Goal: Check status: Check status

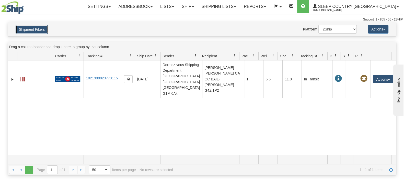
click at [36, 31] on button "Shipment Filters" at bounding box center [32, 29] width 32 height 9
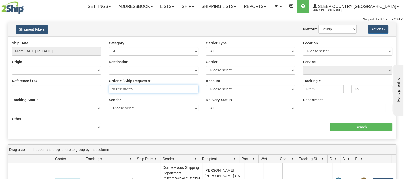
drag, startPoint x: 153, startPoint y: 87, endPoint x: 68, endPoint y: 87, distance: 85.4
click at [64, 40] on div "Reference / PO Order # / Ship Request # 9002I106225 Account Please select [GEOG…" at bounding box center [202, 40] width 388 height 0
paste input "14614"
type input "9002I114614"
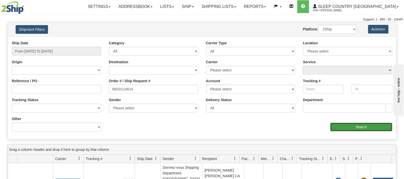
click at [369, 126] on input "Search" at bounding box center [361, 126] width 62 height 9
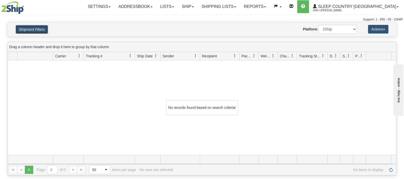
click at [28, 31] on button "Shipment Filters" at bounding box center [32, 29] width 32 height 9
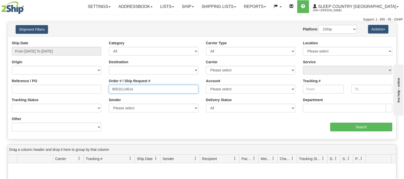
drag, startPoint x: 149, startPoint y: 85, endPoint x: 97, endPoint y: 86, distance: 51.1
click at [97, 40] on div "Reference / PO Order # / Ship Request # 9002I114614 Account Please select [GEOG…" at bounding box center [202, 40] width 388 height 0
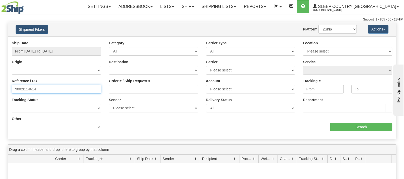
paste input "0H961657"
type input "9000H961657"
drag, startPoint x: 40, startPoint y: 89, endPoint x: -13, endPoint y: 93, distance: 52.8
click at [0, 93] on html "Upgrade Account Cancel Toggle navigation Settings New Senders" at bounding box center [202, 89] width 404 height 179
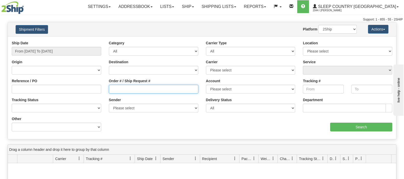
click at [160, 91] on input "Order # / Ship Request #" at bounding box center [153, 89] width 89 height 9
paste input "9000H961657"
type input "9000H961657"
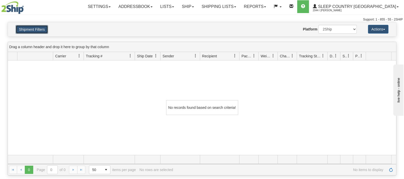
click at [28, 26] on button "Shipment Filters" at bounding box center [32, 29] width 32 height 9
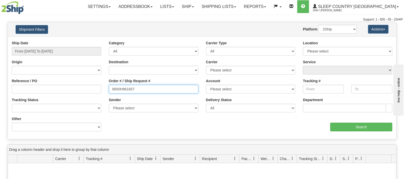
click at [151, 89] on input "9000H961657" at bounding box center [153, 89] width 89 height 9
drag, startPoint x: 145, startPoint y: 89, endPoint x: 125, endPoint y: 87, distance: 20.0
click at [145, 89] on input "9000H961657" at bounding box center [153, 89] width 89 height 9
click at [111, 86] on input "9000H961657" at bounding box center [153, 89] width 89 height 9
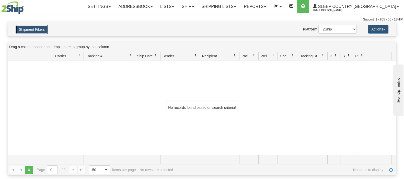
click at [42, 28] on button "Shipment Filters" at bounding box center [32, 29] width 32 height 9
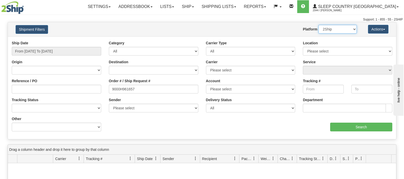
click at [336, 28] on select "2Ship Imported" at bounding box center [338, 29] width 38 height 9
select select "1"
click at [319, 25] on select "2Ship Imported" at bounding box center [338, 29] width 38 height 9
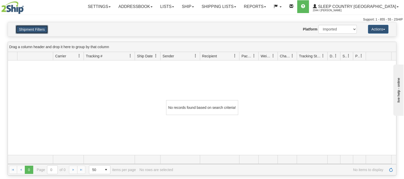
click at [38, 28] on button "Shipment Filters" at bounding box center [32, 29] width 32 height 9
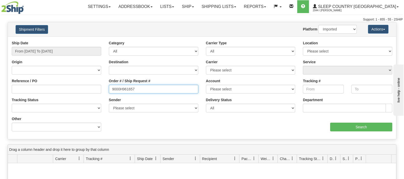
drag, startPoint x: 122, startPoint y: 89, endPoint x: 98, endPoint y: 86, distance: 24.0
click at [98, 40] on div "Reference / PO Order # / Ship Request # 9000H961657 Account Please select [GEOG…" at bounding box center [202, 40] width 388 height 0
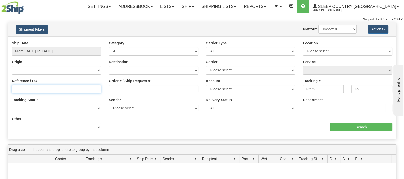
click at [100, 87] on input "Reference / PO" at bounding box center [56, 89] width 89 height 9
paste input "9000H961657"
type input "9000H961657"
click at [331, 26] on select "2Ship Imported" at bounding box center [338, 29] width 38 height 9
click at [319, 25] on select "2Ship Imported" at bounding box center [338, 29] width 38 height 9
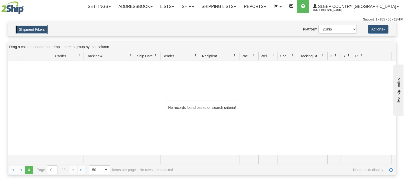
click at [25, 30] on button "Shipment Filters" at bounding box center [32, 29] width 32 height 9
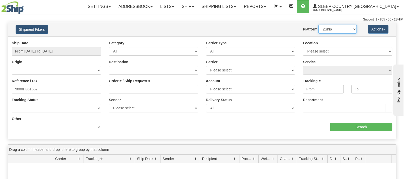
click at [337, 28] on select "2Ship Imported" at bounding box center [338, 29] width 38 height 9
select select "1"
click at [319, 25] on select "2Ship Imported" at bounding box center [338, 29] width 38 height 9
